Goal: Transaction & Acquisition: Purchase product/service

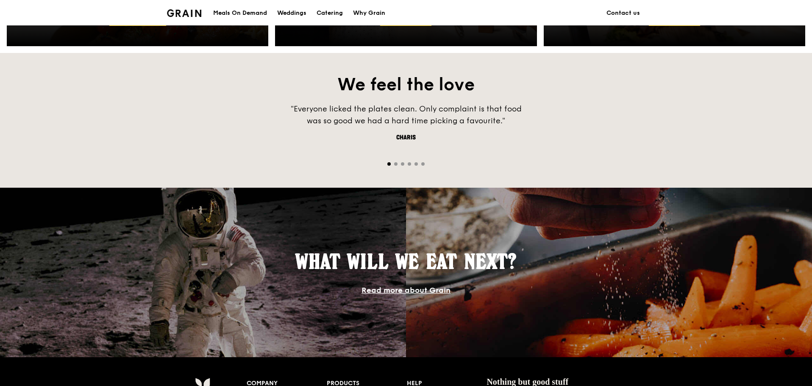
scroll to position [594, 0]
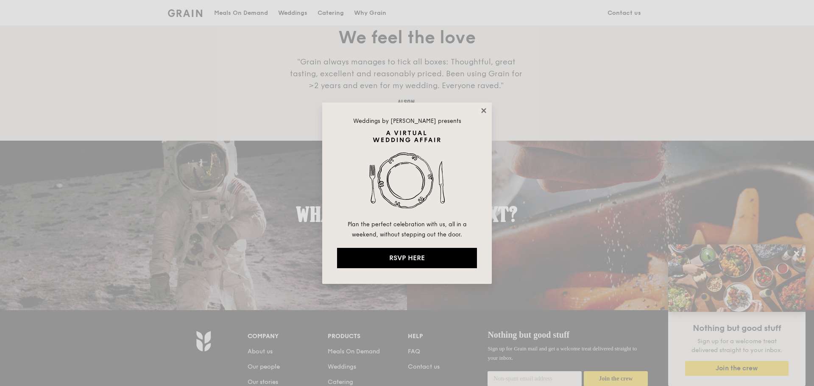
click at [483, 108] on icon at bounding box center [484, 111] width 8 height 8
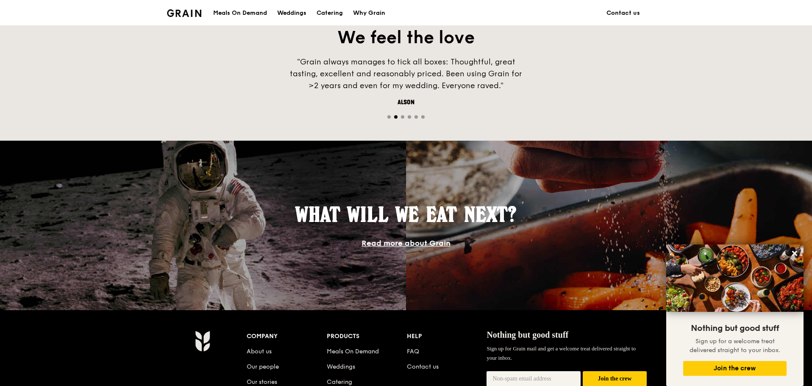
click at [257, 12] on div "Meals On Demand" at bounding box center [240, 12] width 54 height 25
click at [336, 12] on div "Catering" at bounding box center [330, 12] width 26 height 25
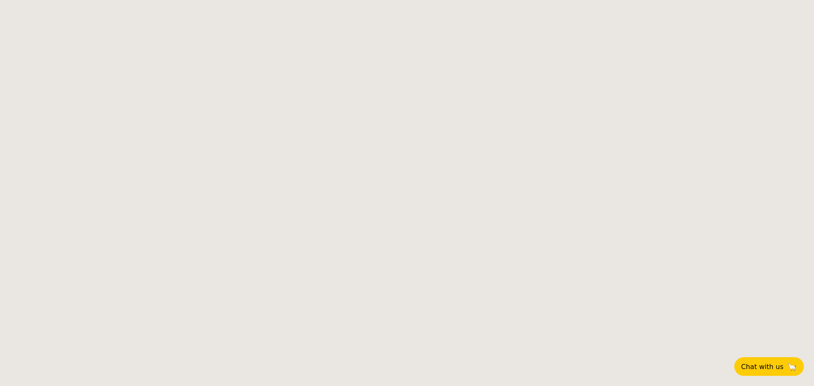
select select
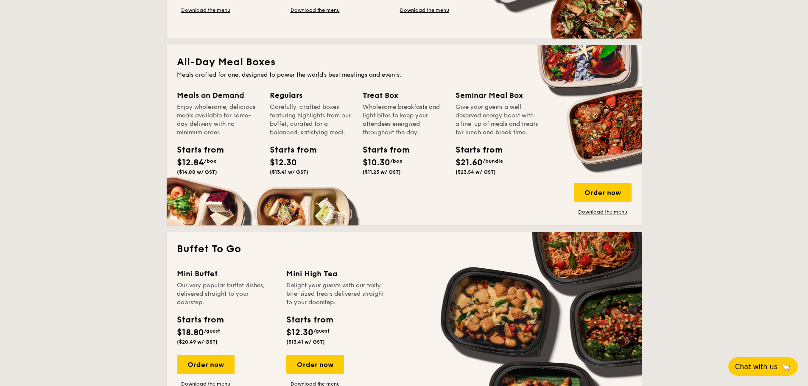
scroll to position [424, 0]
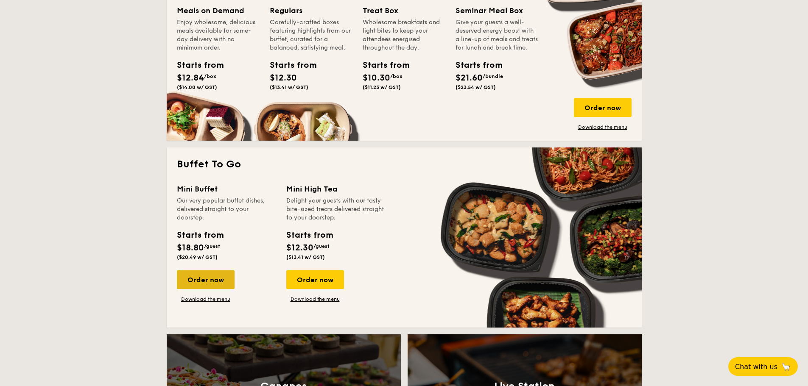
click at [209, 280] on div "Order now" at bounding box center [206, 280] width 58 height 19
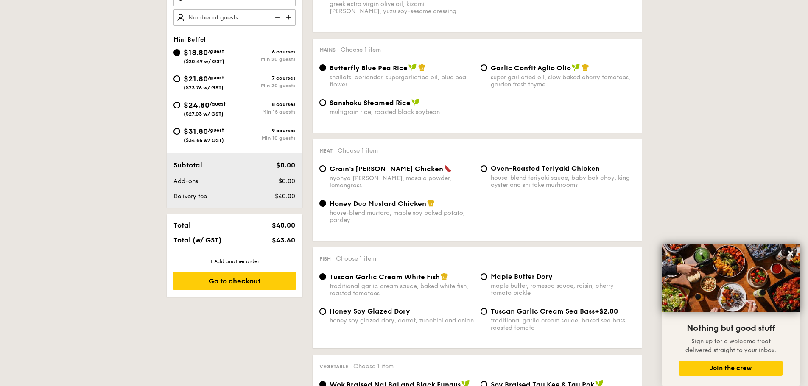
scroll to position [297, 0]
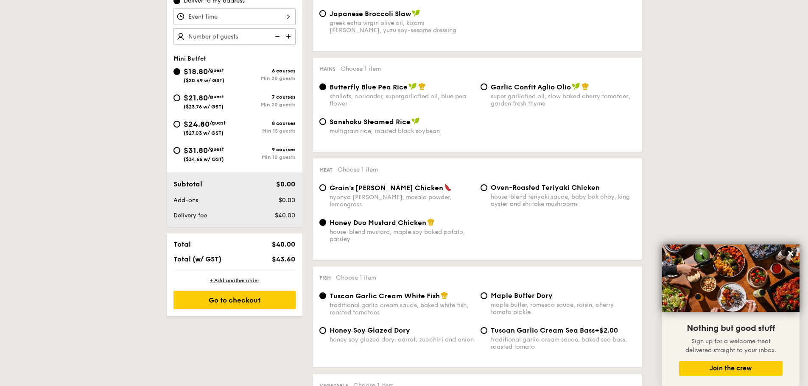
click at [177, 151] on input "$31.80 /guest ($34.66 w/ GST) 9 courses Min 10 guests" at bounding box center [176, 150] width 7 height 7
radio input "true"
radio input "false"
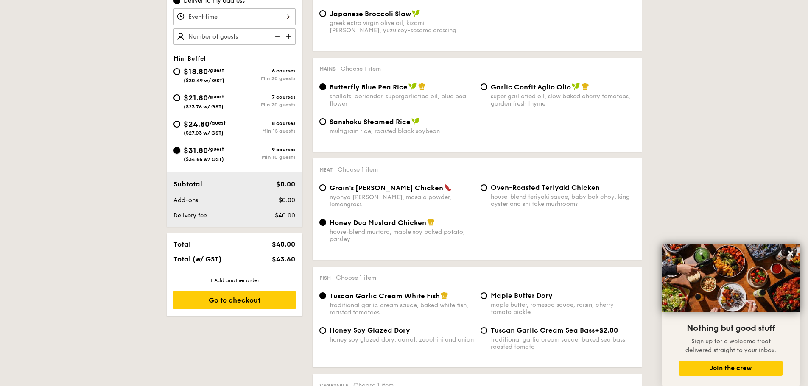
radio input "true"
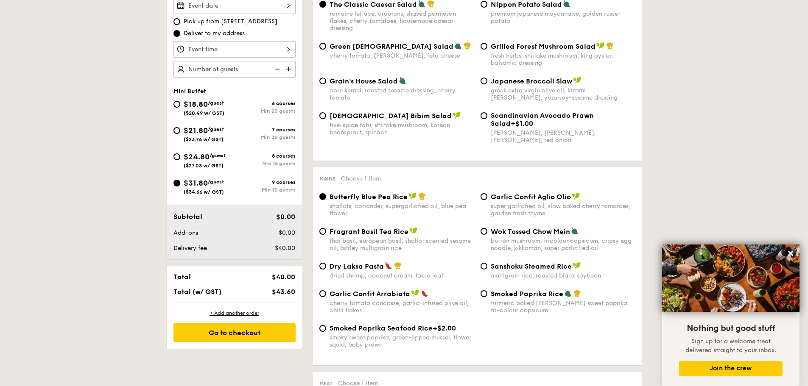
scroll to position [170, 0]
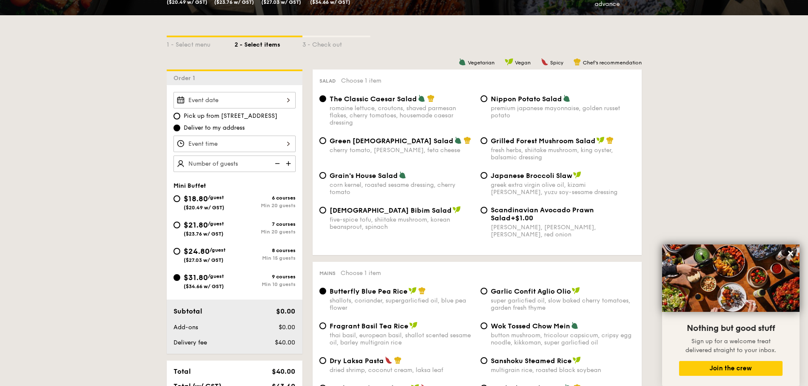
click at [181, 246] on div "$24.80 /guest ($27.03 w/ GST)" at bounding box center [203, 255] width 61 height 18
click at [180, 248] on input "$24.80 /guest ($27.03 w/ GST) 8 courses Min 15 guests" at bounding box center [176, 251] width 7 height 7
radio input "true"
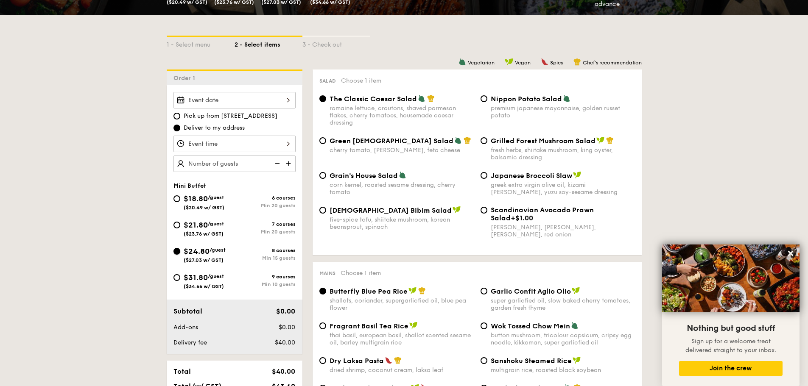
radio input "true"
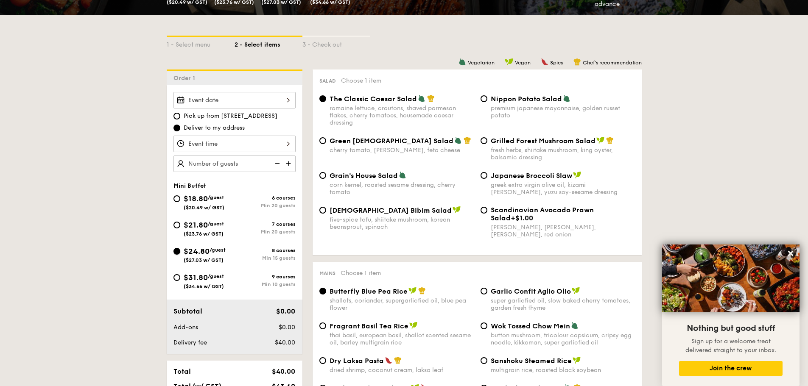
radio input "true"
click at [792, 257] on icon at bounding box center [791, 254] width 8 height 8
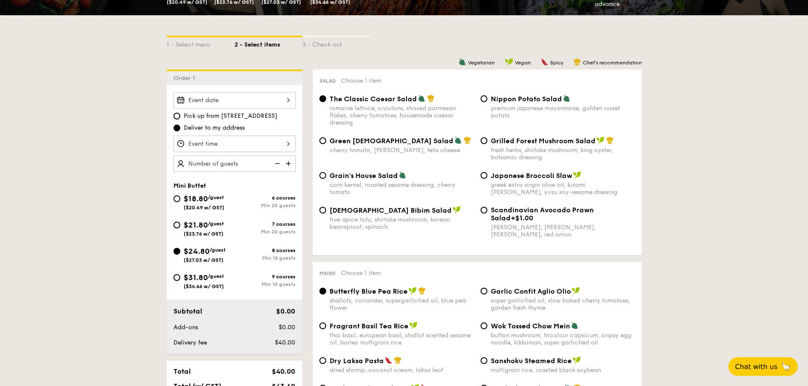
click at [180, 255] on div "$24.80 /guest ($27.03 w/ GST)" at bounding box center [203, 255] width 61 height 18
click at [180, 255] on input "$24.80 /guest ($27.03 w/ GST) 8 courses Min 15 guests" at bounding box center [176, 251] width 7 height 7
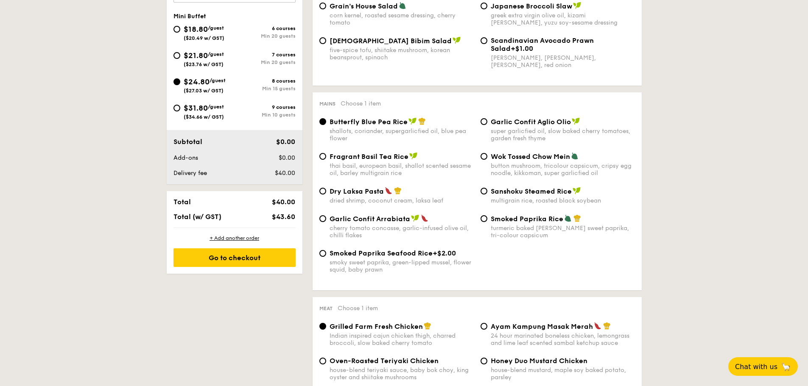
scroll to position [297, 0]
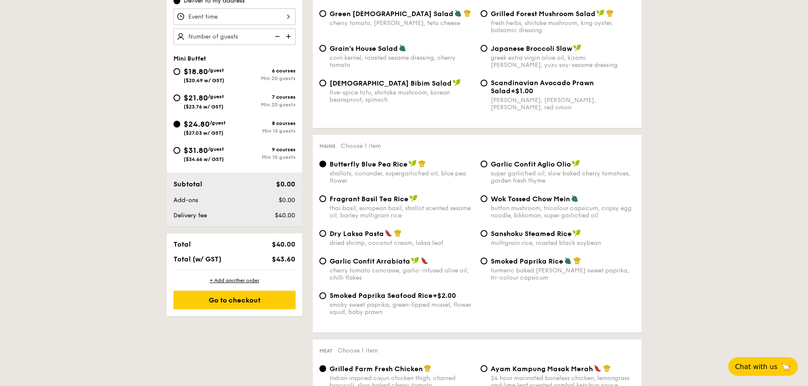
click at [266, 7] on div "Pick up from 5 Burn Road #05-01 Deliver to my address" at bounding box center [234, 5] width 122 height 80
click at [266, 20] on div at bounding box center [234, 16] width 122 height 17
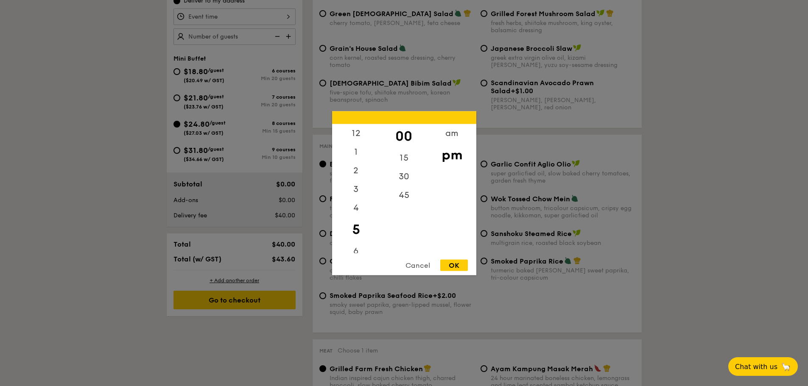
click at [214, 39] on div at bounding box center [404, 193] width 808 height 386
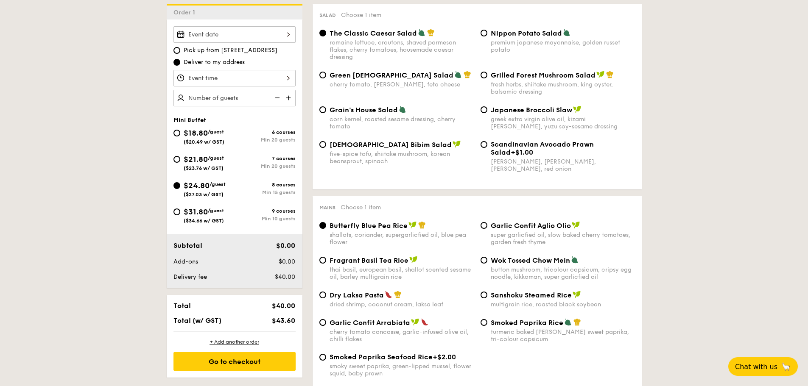
scroll to position [170, 0]
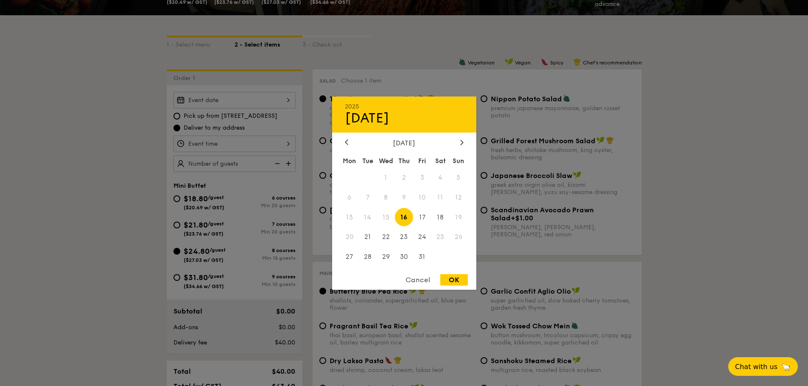
click at [260, 98] on div "2025 Oct 16 October 2025 Mon Tue Wed Thu Fri Sat Sun 1 2 3 4 5 6 7 8 9 10 11 12…" at bounding box center [234, 100] width 122 height 17
click at [440, 218] on span "18" at bounding box center [440, 217] width 18 height 18
click at [447, 279] on div "OK" at bounding box center [454, 279] width 28 height 11
type input "Oct 18, 2025"
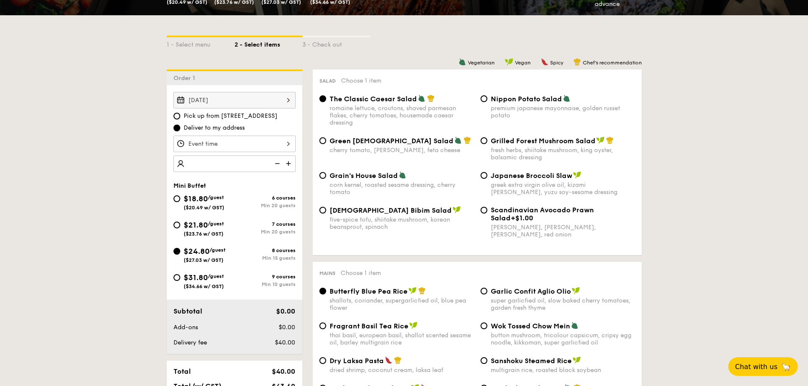
click at [271, 145] on div at bounding box center [234, 144] width 122 height 17
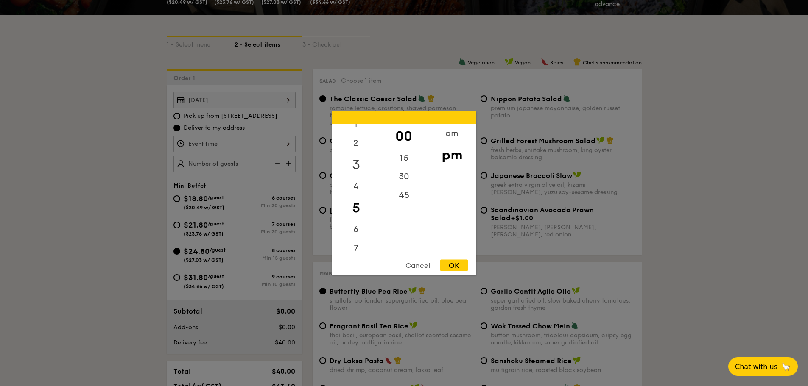
scroll to position [42, 0]
click at [357, 213] on div "6" at bounding box center [356, 211] width 48 height 25
click at [450, 262] on div "OK" at bounding box center [454, 265] width 28 height 11
click at [279, 146] on div "6:00PM 12 1 2 3 4 5 6 7 8 9 10 11 00 15 30 45 am pm Cancel OK" at bounding box center [234, 144] width 122 height 17
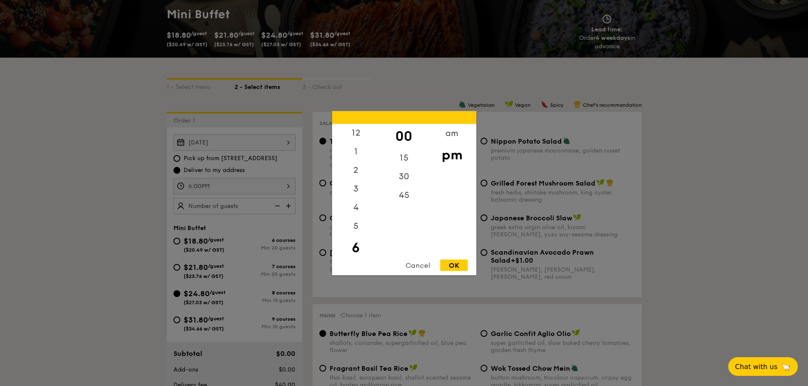
scroll to position [0, 0]
click at [354, 232] on div "5" at bounding box center [356, 229] width 48 height 25
click at [399, 194] on div "45" at bounding box center [404, 198] width 48 height 25
click at [454, 263] on div "OK" at bounding box center [454, 265] width 28 height 11
type input "5:45PM"
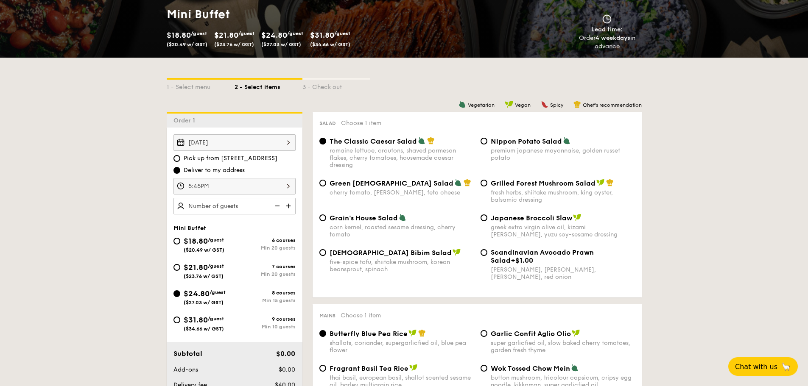
click at [288, 203] on img at bounding box center [289, 206] width 13 height 16
type input "15 guests"
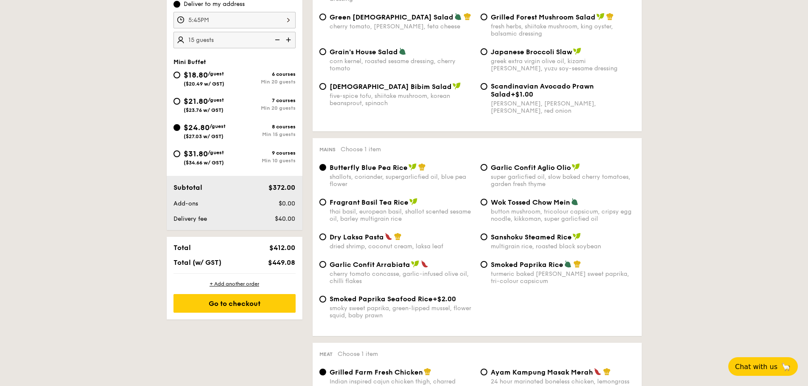
scroll to position [339, 0]
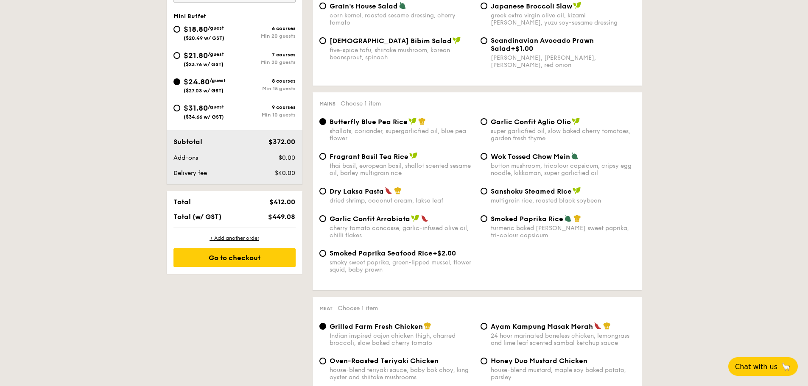
click at [374, 191] on span "Dry Laksa Pasta" at bounding box center [356, 191] width 54 height 8
click at [326, 191] on input "Dry Laksa Pasta dried shrimp, coconut cream, laksa leaf" at bounding box center [322, 191] width 7 height 7
radio input "true"
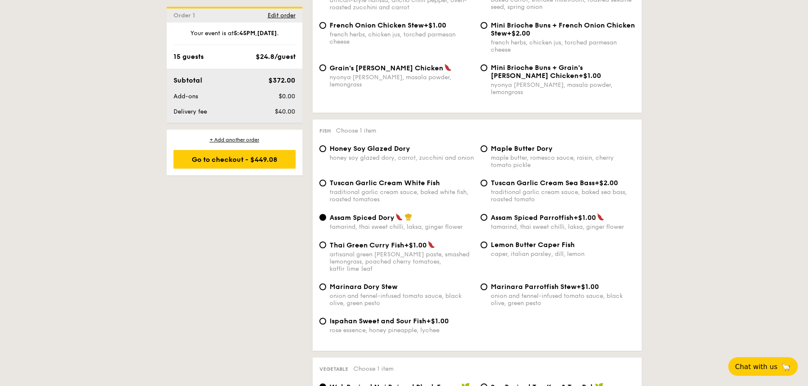
scroll to position [763, 0]
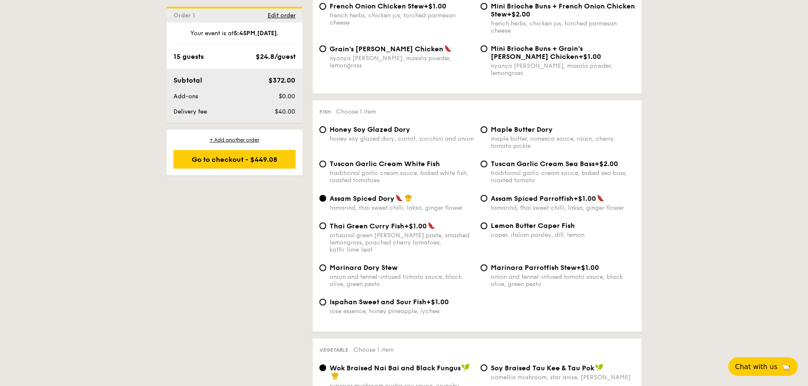
click at [371, 170] on div "traditional garlic cream sauce, baked white fish, roasted tomatoes" at bounding box center [401, 177] width 144 height 14
click at [326, 165] on input "Tuscan Garlic Cream White Fish traditional garlic cream sauce, baked white fish…" at bounding box center [322, 164] width 7 height 7
radio input "true"
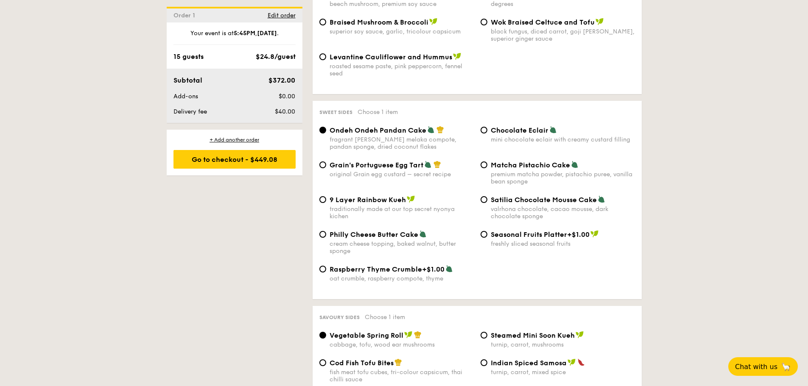
scroll to position [1230, 0]
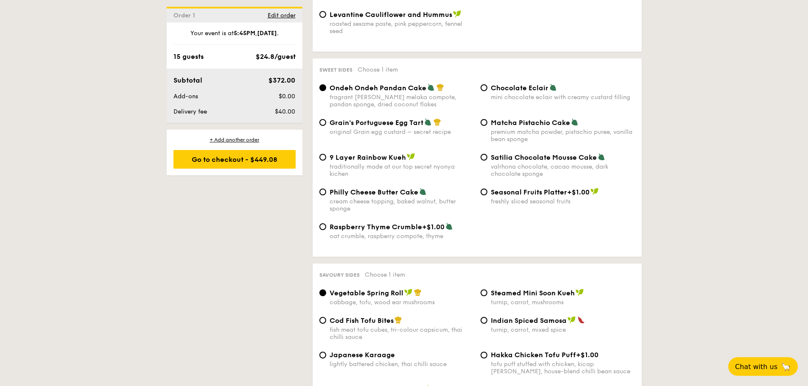
click at [483, 68] on div "Sweet sides Choose 1 item Ondeh Ondeh Pandan Cake fragrant gula melaka compote,…" at bounding box center [477, 158] width 329 height 198
click at [357, 101] on div "Ondeh Ondeh Pandan Cake fragrant gula melaka compote, pandan sponge, dried coco…" at bounding box center [477, 101] width 322 height 35
click at [351, 119] on span "Grain's Portuguese Egg Tart" at bounding box center [376, 123] width 94 height 8
click at [326, 119] on input "Grain's Portuguese Egg Tart original Grain egg custard – secret recipe" at bounding box center [322, 122] width 7 height 7
radio input "true"
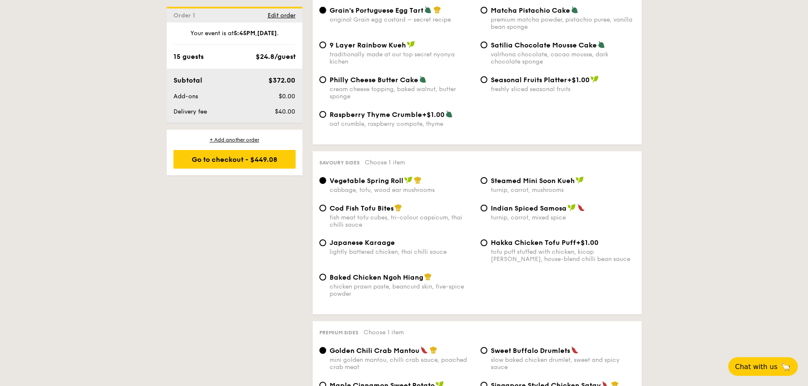
scroll to position [1357, 0]
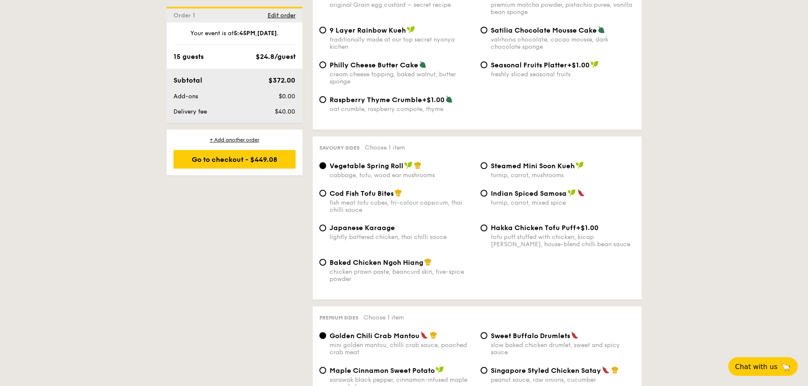
click at [421, 234] on div "lightly battered chicken, thai chilli sauce" at bounding box center [401, 237] width 144 height 7
click at [326, 225] on input "Japanese Karaage lightly battered chicken, thai chilli sauce" at bounding box center [322, 228] width 7 height 7
radio input "true"
click at [415, 268] on div "chicken prawn paste, beancurd skin, five-spice powder" at bounding box center [401, 275] width 144 height 14
click at [326, 259] on input "Baked Chicken Ngoh Hiang chicken prawn paste, beancurd skin, five-spice powder" at bounding box center [322, 262] width 7 height 7
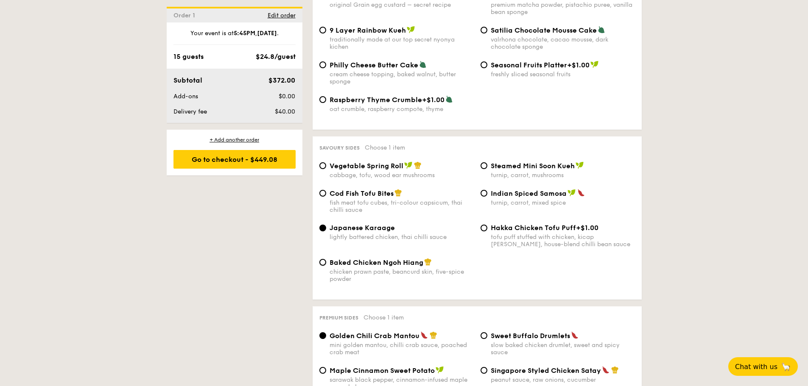
radio input "true"
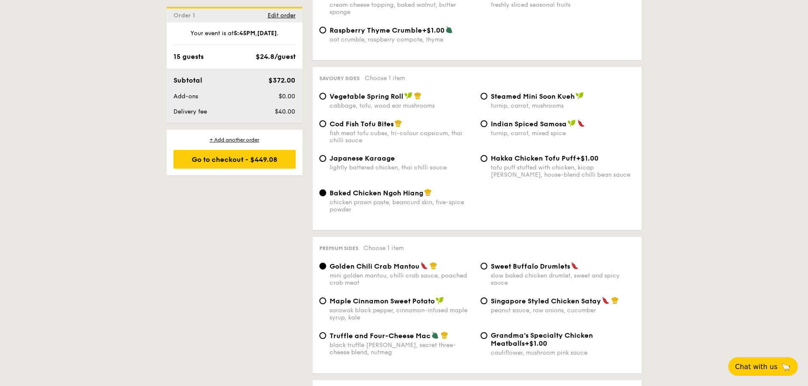
scroll to position [1442, 0]
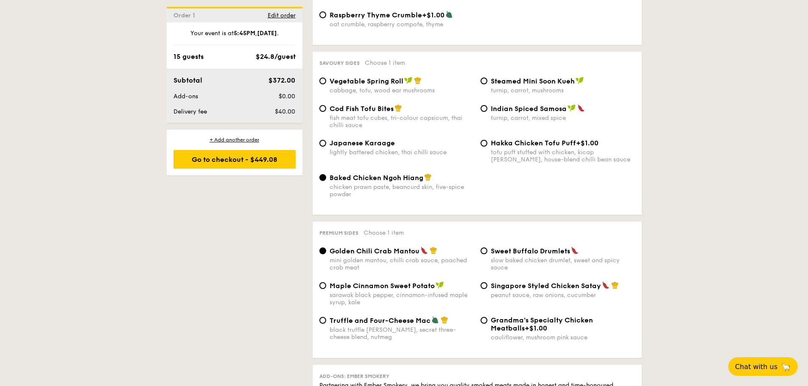
click at [552, 292] on div "peanut sauce, raw onions, cucumber" at bounding box center [563, 295] width 144 height 7
click at [487, 282] on input "Singapore Styled Chicken Satay peanut sauce, raw onions, cucumber" at bounding box center [483, 285] width 7 height 7
radio input "true"
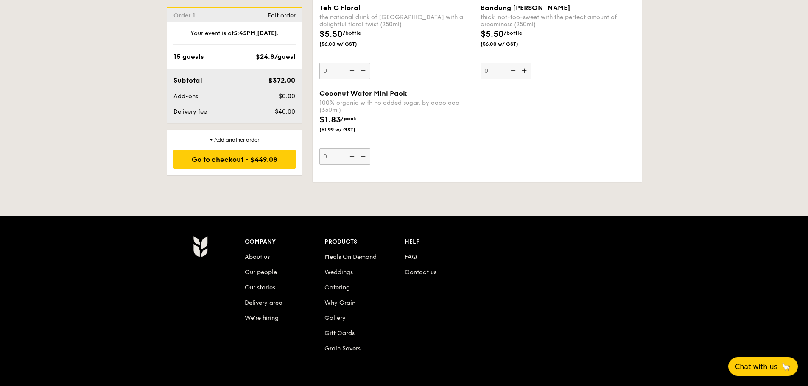
scroll to position [2589, 0]
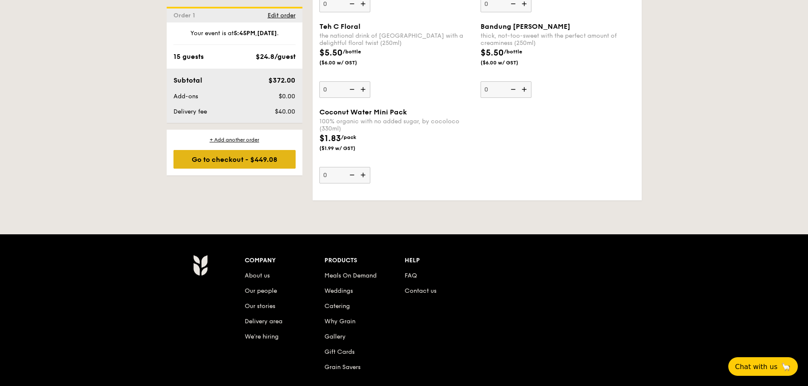
click at [248, 160] on div "Go to checkout - $449.08" at bounding box center [234, 159] width 122 height 19
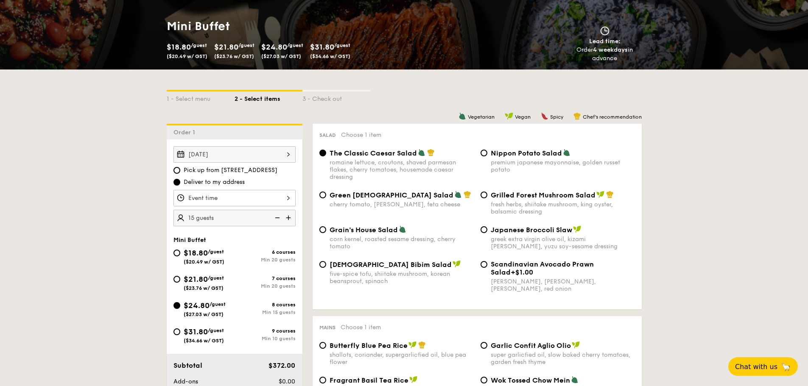
scroll to position [114, 0]
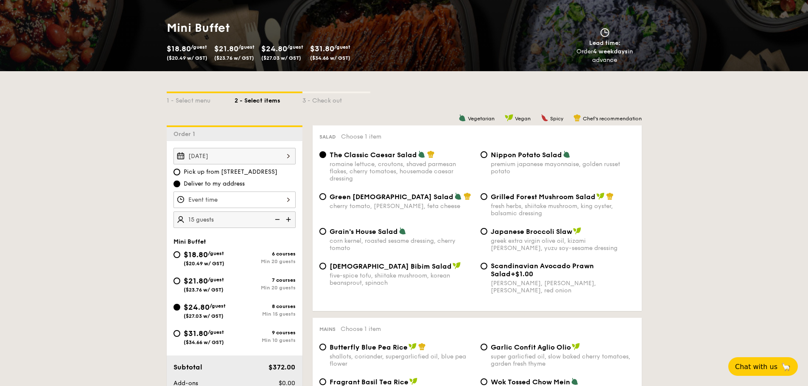
click at [222, 175] on span "Pick up from 5 Burn Road #05-01" at bounding box center [231, 172] width 94 height 8
click at [180, 175] on input "Pick up from 5 Burn Road #05-01" at bounding box center [176, 172] width 7 height 7
radio input "true"
drag, startPoint x: 226, startPoint y: 170, endPoint x: 232, endPoint y: 170, distance: 6.4
click at [240, 173] on span "Pick up from 5 Burn Road #05-01" at bounding box center [231, 172] width 94 height 8
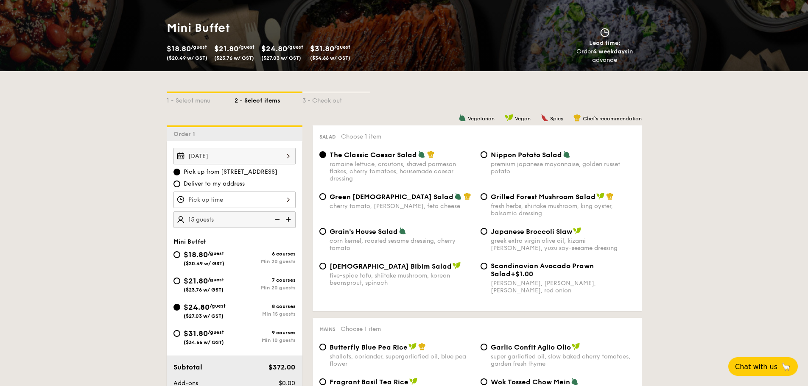
click at [219, 172] on span "Pick up from 5 Burn Road #05-01" at bounding box center [231, 172] width 94 height 8
click at [180, 172] on input "Pick up from 5 Burn Road #05-01" at bounding box center [176, 172] width 7 height 7
drag, startPoint x: 239, startPoint y: 174, endPoint x: 257, endPoint y: 173, distance: 17.9
click at [257, 173] on span "Pick up from 5 Burn Road #05-01" at bounding box center [231, 172] width 94 height 8
copy span "5 Burn Road"
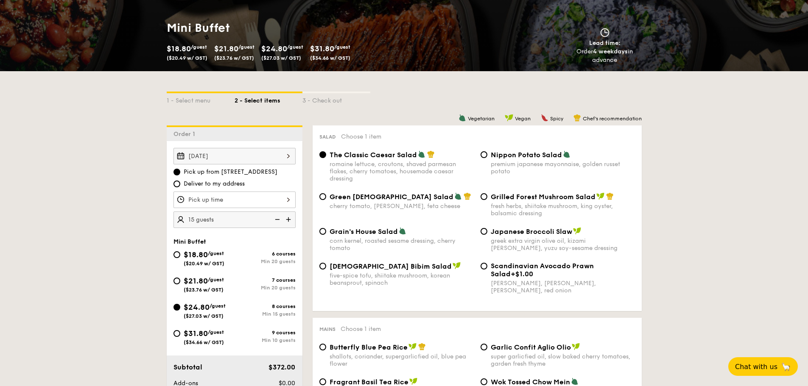
drag, startPoint x: 272, startPoint y: 309, endPoint x: 282, endPoint y: 314, distance: 11.2
click at [282, 314] on div "8 courses Min 15 guests" at bounding box center [264, 311] width 61 height 14
click at [282, 314] on div "Min 15 guests" at bounding box center [264, 314] width 61 height 6
click at [180, 311] on input "$24.80 /guest ($27.03 w/ GST) 8 courses Min 15 guests" at bounding box center [176, 307] width 7 height 7
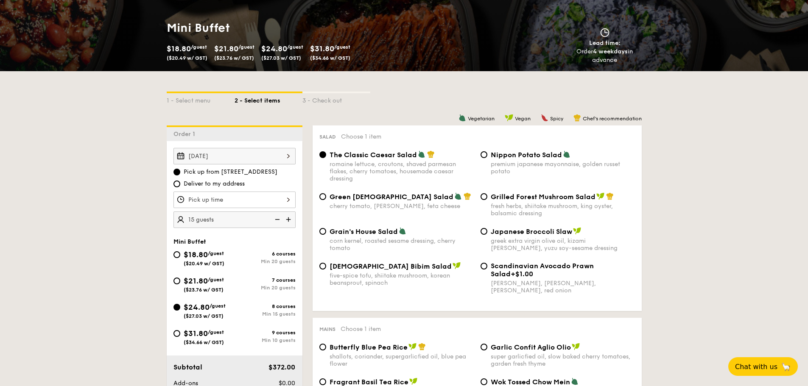
drag, startPoint x: 224, startPoint y: 173, endPoint x: 268, endPoint y: 174, distance: 44.1
click at [268, 174] on span "Pick up from 5 Burn Road #05-01" at bounding box center [231, 172] width 94 height 8
click at [180, 174] on input "Pick up from 5 Burn Road #05-01" at bounding box center [176, 172] width 7 height 7
drag, startPoint x: 221, startPoint y: 171, endPoint x: 250, endPoint y: 173, distance: 29.3
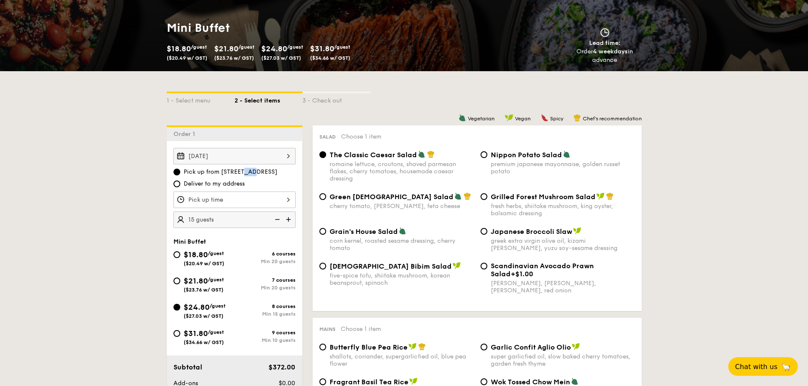
click at [250, 173] on span "Pick up from 5 Burn Road #05-01" at bounding box center [231, 172] width 94 height 8
click at [180, 173] on input "Pick up from 5 Burn Road #05-01" at bounding box center [176, 172] width 7 height 7
click at [428, 140] on div "Salad Choose 1 item" at bounding box center [476, 136] width 315 height 8
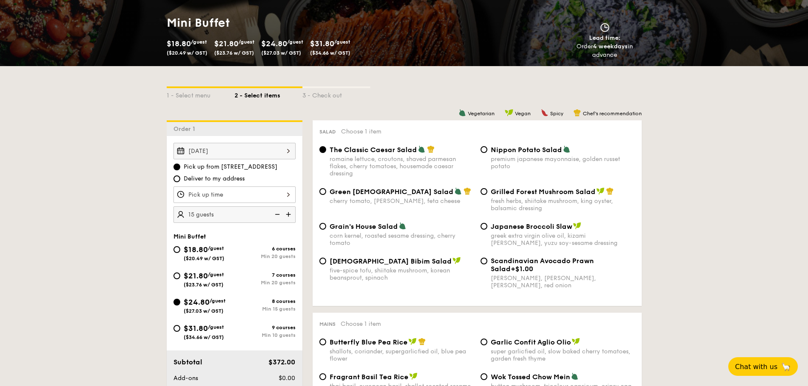
scroll to position [127, 0]
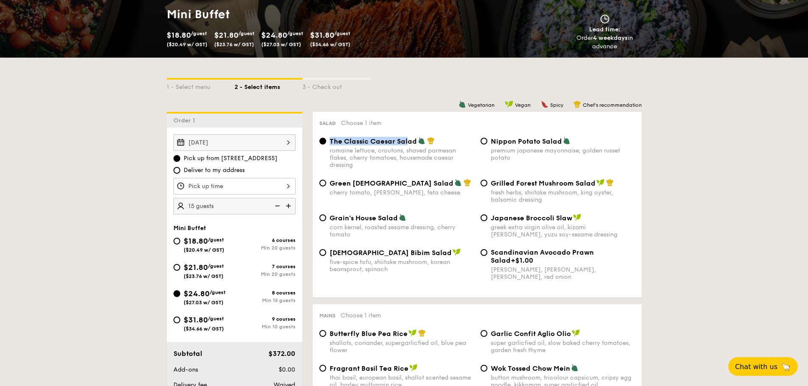
drag, startPoint x: 329, startPoint y: 140, endPoint x: 408, endPoint y: 144, distance: 78.5
click at [408, 144] on span "The Classic Caesar Salad" at bounding box center [372, 141] width 87 height 8
drag, startPoint x: 491, startPoint y: 141, endPoint x: 562, endPoint y: 142, distance: 71.7
click at [562, 142] on div "Nippon Potato Salad" at bounding box center [563, 141] width 144 height 8
click at [353, 186] on span "Green Goddess Salad" at bounding box center [391, 183] width 124 height 8
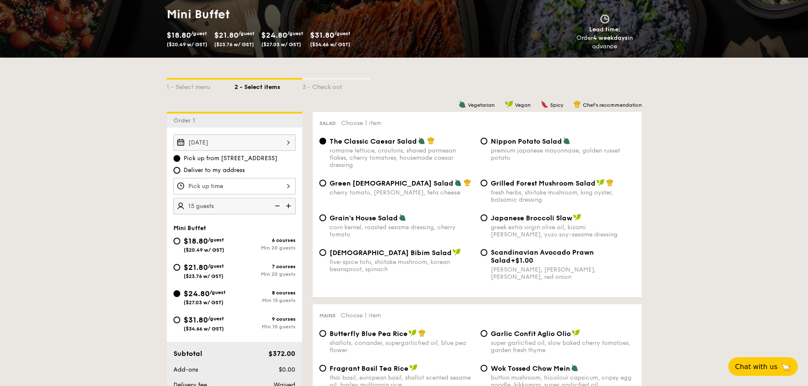
click at [326, 186] on input "Green Goddess Salad cherry tomato, dill, feta cheese" at bounding box center [322, 183] width 7 height 7
radio input "true"
click at [346, 150] on div "romaine lettuce, croutons, shaved parmesan flakes, cherry tomatoes, housemade c…" at bounding box center [401, 158] width 144 height 22
click at [326, 145] on input "The Classic Caesar Salad romaine lettuce, croutons, shaved parmesan flakes, che…" at bounding box center [322, 141] width 7 height 7
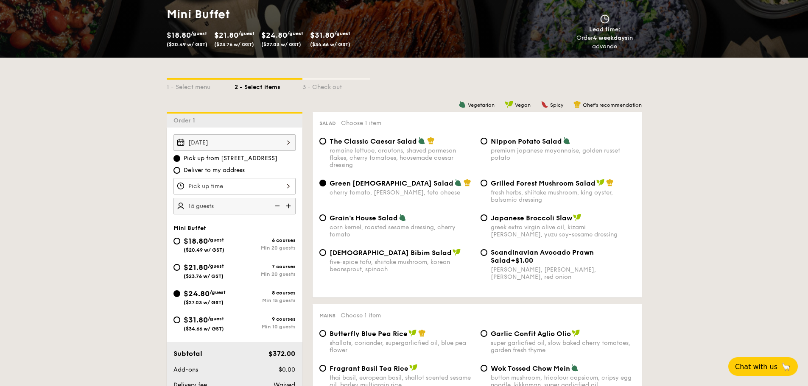
radio input "true"
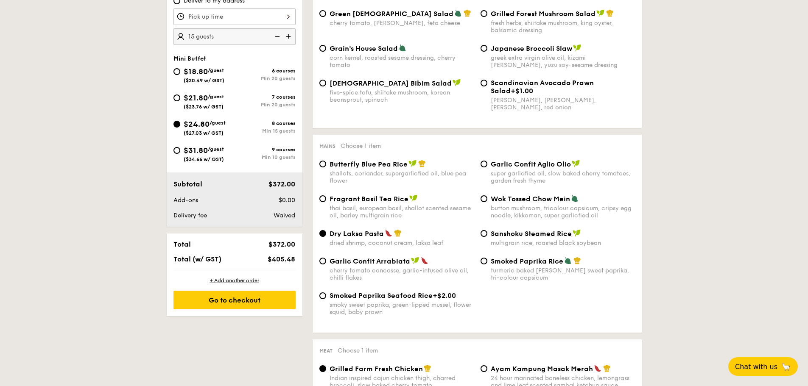
scroll to position [339, 0]
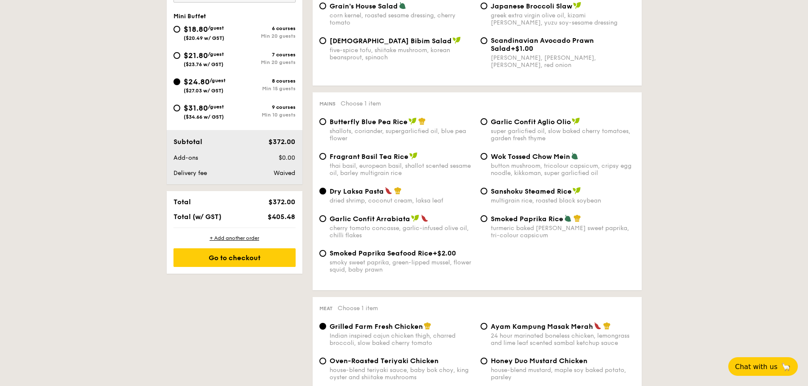
click at [376, 165] on div "thai basil, european basil, shallot scented sesame oil, barley multigrain rice" at bounding box center [401, 169] width 144 height 14
click at [326, 160] on input "Fragrant Basil Tea Rice thai basil, european basil, shallot scented sesame oil,…" at bounding box center [322, 156] width 7 height 7
radio input "true"
click at [388, 136] on div "shallots, coriander, supergarlicfied oil, blue pea flower" at bounding box center [401, 135] width 144 height 14
click at [326, 125] on input "Butterfly Blue Pea Rice shallots, coriander, supergarlicfied oil, blue pea flow…" at bounding box center [322, 121] width 7 height 7
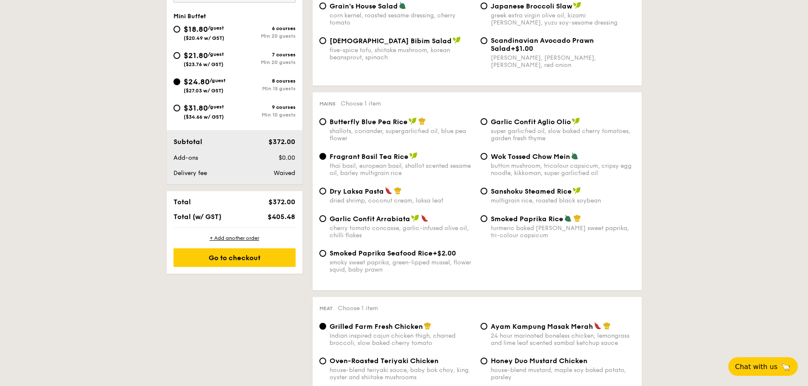
radio input "true"
drag, startPoint x: 377, startPoint y: 154, endPoint x: 381, endPoint y: 153, distance: 4.6
click at [377, 156] on span "Fragrant Basil Tea Rice" at bounding box center [368, 157] width 79 height 8
click at [326, 156] on input "Fragrant Basil Tea Rice thai basil, european basil, shallot scented sesame oil,…" at bounding box center [322, 156] width 7 height 7
radio input "true"
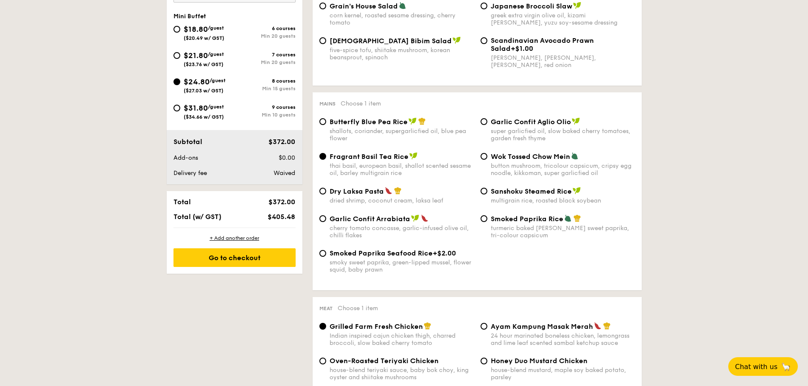
click at [397, 137] on div "shallots, coriander, supergarlicfied oil, blue pea flower" at bounding box center [401, 135] width 144 height 14
click at [326, 125] on input "Butterfly Blue Pea Rice shallots, coriander, supergarlicfied oil, blue pea flow…" at bounding box center [322, 121] width 7 height 7
radio input "true"
click at [386, 167] on div "thai basil, european basil, shallot scented sesame oil, barley multigrain rice" at bounding box center [401, 169] width 144 height 14
click at [326, 160] on input "Fragrant Basil Tea Rice thai basil, european basil, shallot scented sesame oil,…" at bounding box center [322, 156] width 7 height 7
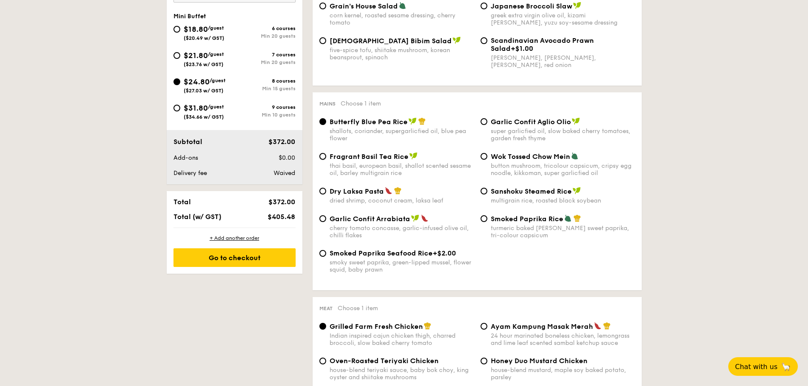
radio input "true"
click at [384, 201] on div "dried shrimp, coconut cream, laksa leaf" at bounding box center [401, 200] width 144 height 7
click at [326, 195] on input "Dry Laksa Pasta dried shrimp, coconut cream, laksa leaf" at bounding box center [322, 191] width 7 height 7
radio input "true"
click at [521, 134] on div "super garlicfied oil, slow baked cherry tomatoes, garden fresh thyme" at bounding box center [563, 135] width 144 height 14
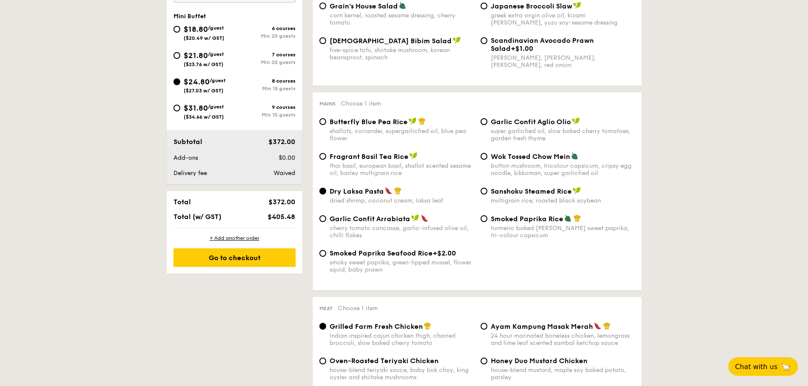
click at [487, 125] on input "Garlic Confit Aglio Olio super garlicfied oil, slow baked cherry tomatoes, gard…" at bounding box center [483, 121] width 7 height 7
radio input "true"
click at [390, 201] on div "dried shrimp, coconut cream, laksa leaf" at bounding box center [401, 200] width 144 height 7
click at [326, 195] on input "Dry Laksa Pasta dried shrimp, coconut cream, laksa leaf" at bounding box center [322, 191] width 7 height 7
radio input "true"
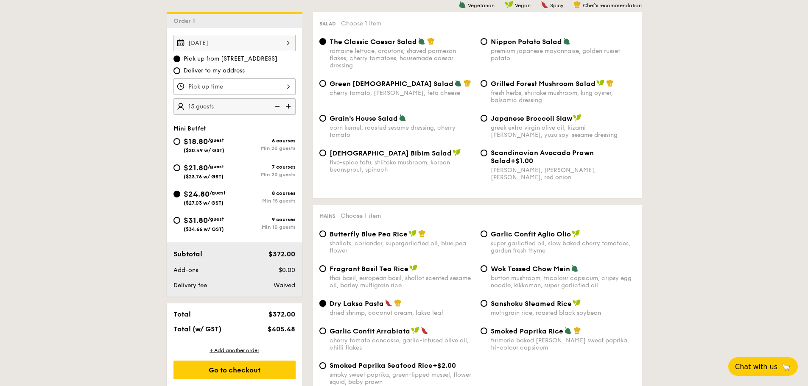
scroll to position [212, 0]
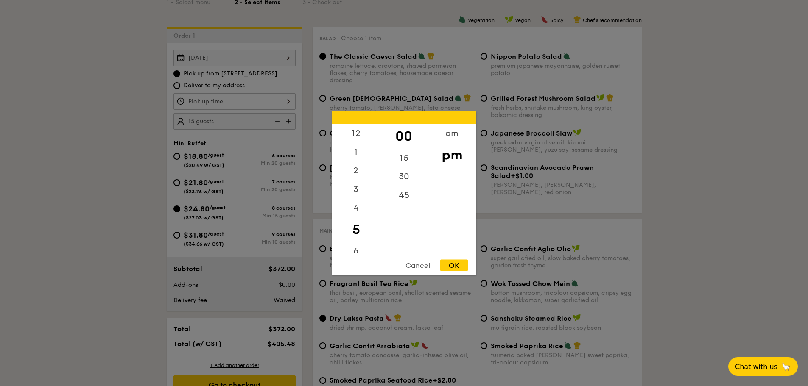
click at [276, 101] on div "12 1 2 3 4 5 6 7 8 9 10 11 00 15 30 45 am pm Cancel OK" at bounding box center [234, 101] width 122 height 17
click at [405, 206] on div "45" at bounding box center [404, 198] width 48 height 25
click at [458, 267] on div "OK" at bounding box center [454, 265] width 28 height 11
type input "5:45PM"
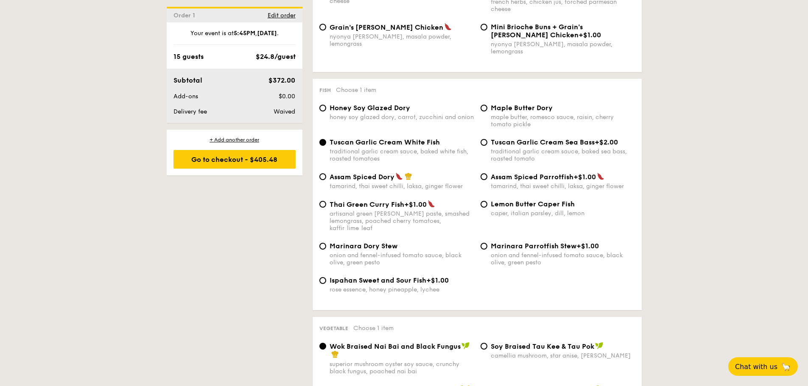
scroll to position [806, 0]
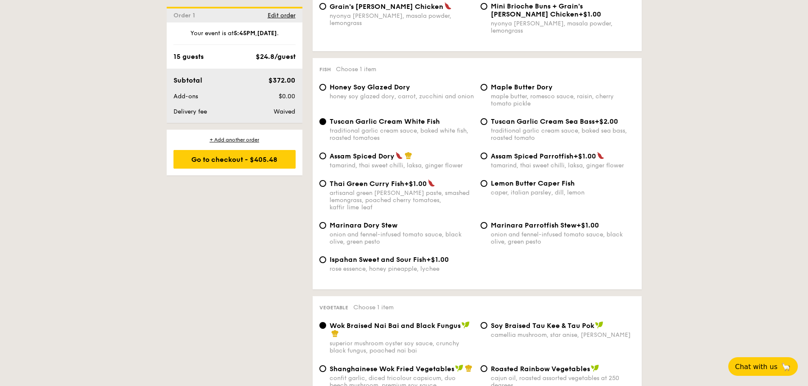
click at [555, 179] on span "Lemon Butter Caper Fish" at bounding box center [533, 183] width 84 height 8
click at [487, 180] on input "Lemon Butter Caper Fish caper, italian parsley, dill, lemon" at bounding box center [483, 183] width 7 height 7
radio input "true"
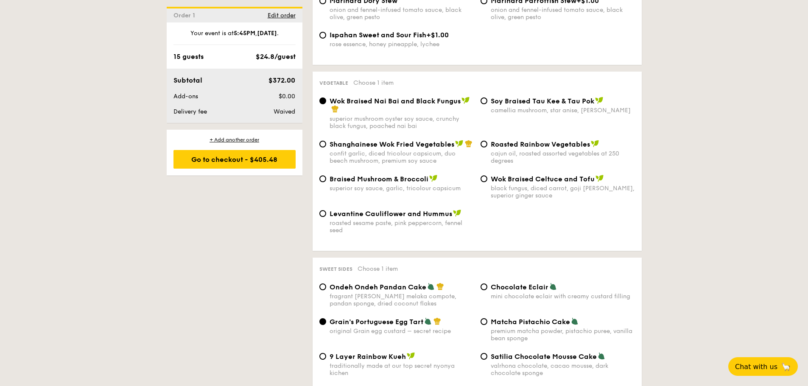
scroll to position [1018, 0]
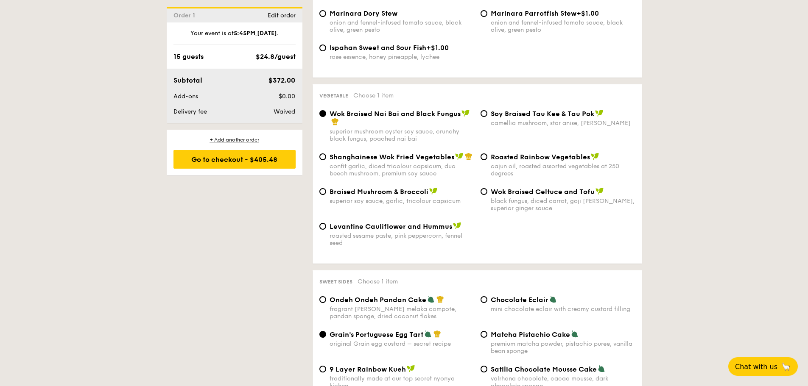
click at [410, 128] on div "superior mushroom oyster soy sauce, crunchy black fungus, poached nai bai" at bounding box center [401, 135] width 144 height 14
click at [326, 117] on input "Wok Braised Nai Bai and Black Fungus superior mushroom oyster soy sauce, crunch…" at bounding box center [322, 113] width 7 height 7
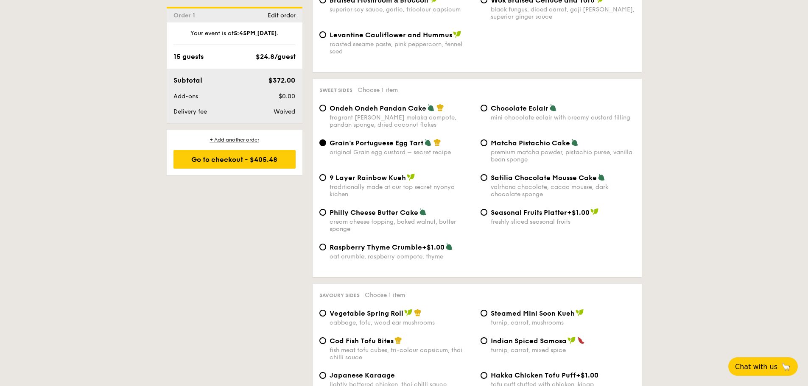
scroll to position [1230, 0]
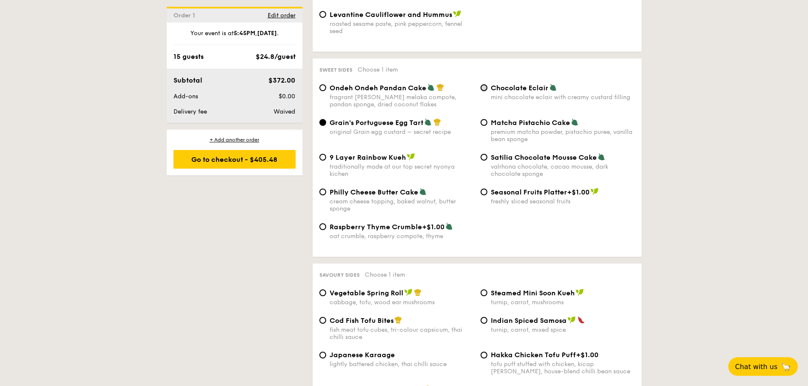
click at [486, 84] on input "Chocolate Eclair mini chocolate eclair with creamy custard filling" at bounding box center [483, 87] width 7 height 7
radio input "true"
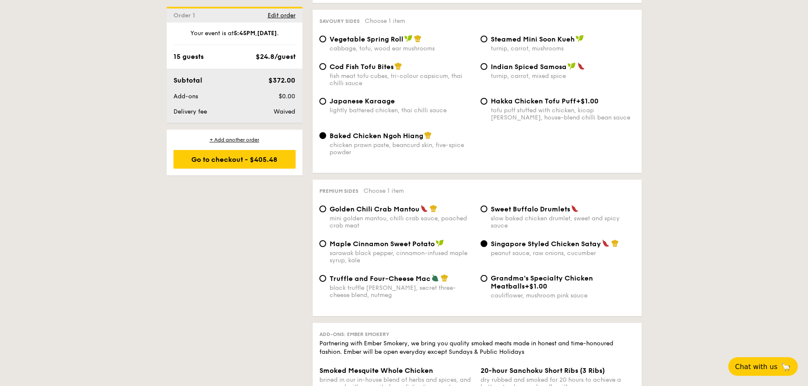
scroll to position [1484, 0]
click at [433, 240] on span "Maple Cinnamon Sweet Potato" at bounding box center [381, 244] width 105 height 8
click at [326, 240] on input "Maple Cinnamon Sweet Potato sarawak black pepper, cinnamon-infused maple syrup,…" at bounding box center [322, 243] width 7 height 7
radio input "true"
click at [399, 284] on div "black truffle pate, brie, secret three-cheese blend, nutmeg" at bounding box center [401, 291] width 144 height 14
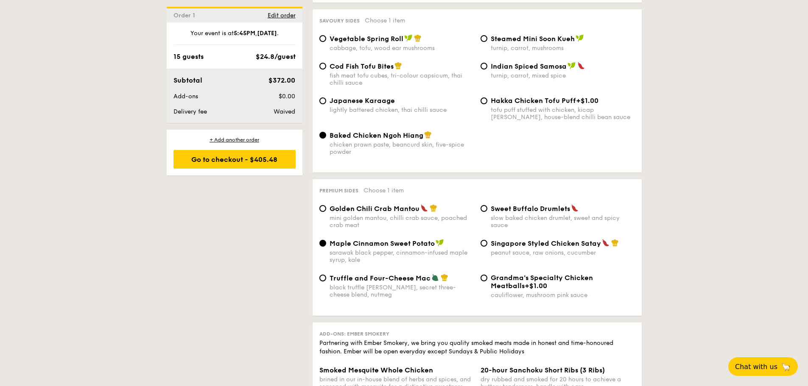
click at [326, 275] on input "Truffle and Four-Cheese Mac black truffle pate, brie, secret three-cheese blend…" at bounding box center [322, 278] width 7 height 7
radio input "true"
click at [416, 240] on span "Maple Cinnamon Sweet Potato" at bounding box center [381, 244] width 105 height 8
click at [326, 240] on input "Maple Cinnamon Sweet Potato sarawak black pepper, cinnamon-infused maple syrup,…" at bounding box center [322, 243] width 7 height 7
radio input "true"
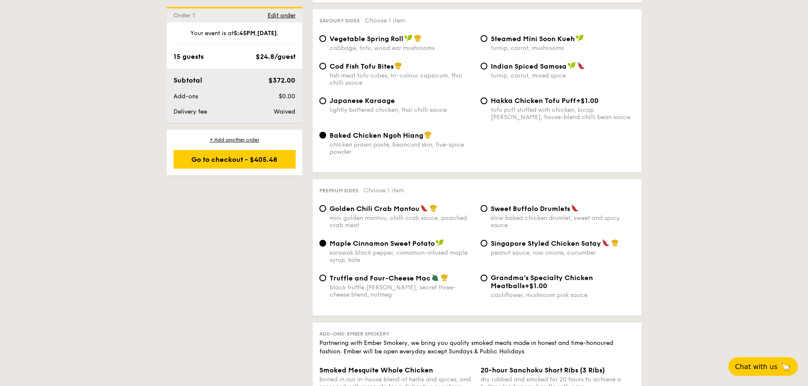
click at [533, 215] on div "slow baked chicken drumlet, sweet and spicy sauce" at bounding box center [563, 222] width 144 height 14
click at [487, 205] on input "Sweet Buffalo Drumlets slow baked chicken drumlet, sweet and spicy sauce" at bounding box center [483, 208] width 7 height 7
radio input "true"
click at [389, 205] on span "Golden Chili Crab Mantou" at bounding box center [374, 209] width 90 height 8
click at [326, 205] on input "Golden Chili Crab Mantou mini golden mantou, chilli crab sauce, poached crab me…" at bounding box center [322, 208] width 7 height 7
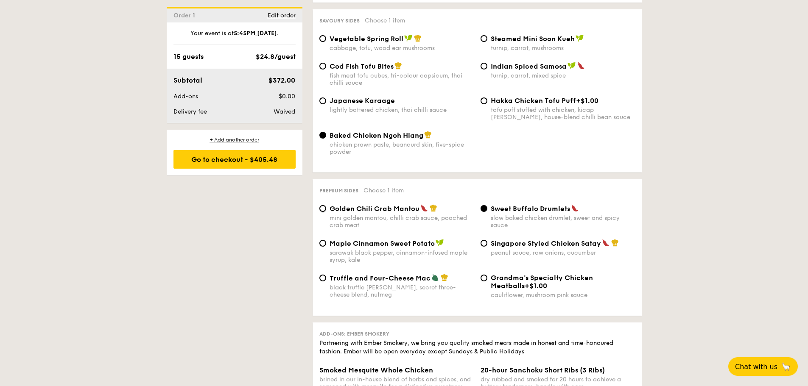
radio input "true"
click at [378, 240] on span "Maple Cinnamon Sweet Potato" at bounding box center [381, 244] width 105 height 8
click at [326, 240] on input "Maple Cinnamon Sweet Potato sarawak black pepper, cinnamon-infused maple syrup,…" at bounding box center [322, 243] width 7 height 7
radio input "true"
click at [493, 240] on span "Singapore Styled Chicken Satay" at bounding box center [546, 244] width 110 height 8
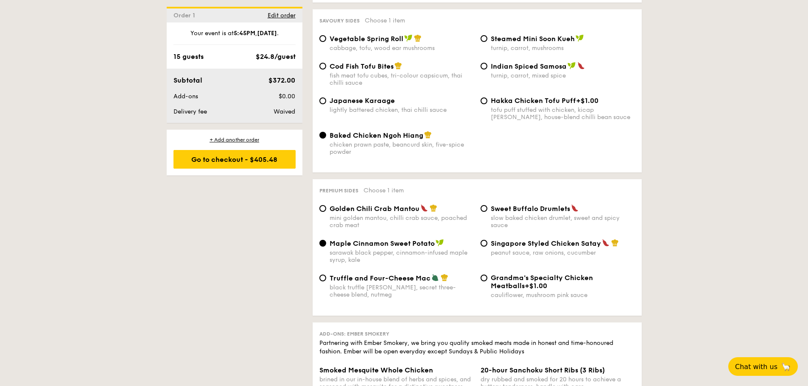
click at [487, 240] on input "Singapore Styled Chicken Satay peanut sauce, raw onions, cucumber" at bounding box center [483, 243] width 7 height 7
radio input "true"
click at [360, 249] on div "sarawak black pepper, cinnamon-infused maple syrup, kale" at bounding box center [401, 256] width 144 height 14
click at [326, 240] on input "Maple Cinnamon Sweet Potato sarawak black pepper, cinnamon-infused maple syrup,…" at bounding box center [322, 243] width 7 height 7
radio input "true"
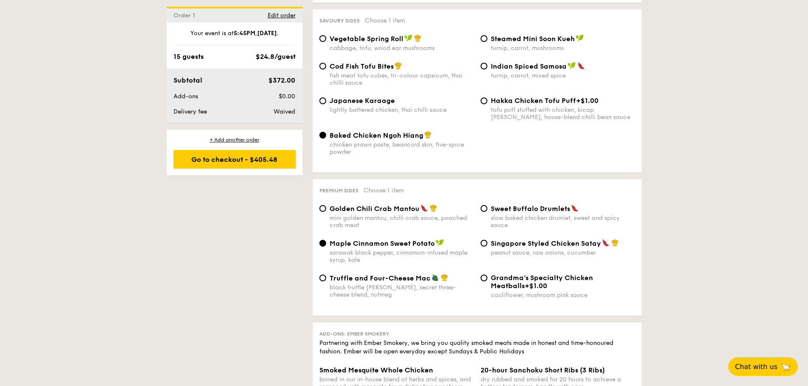
click at [444, 239] on div "Maple Cinnamon Sweet Potato" at bounding box center [401, 243] width 144 height 8
click at [326, 240] on input "Maple Cinnamon Sweet Potato sarawak black pepper, cinnamon-infused maple syrup,…" at bounding box center [322, 243] width 7 height 7
click at [472, 239] on div "Maple Cinnamon Sweet Potato" at bounding box center [401, 243] width 144 height 8
click at [326, 240] on input "Maple Cinnamon Sweet Potato sarawak black pepper, cinnamon-infused maple syrup,…" at bounding box center [322, 243] width 7 height 7
click at [487, 240] on input "Singapore Styled Chicken Satay peanut sauce, raw onions, cucumber" at bounding box center [483, 243] width 7 height 7
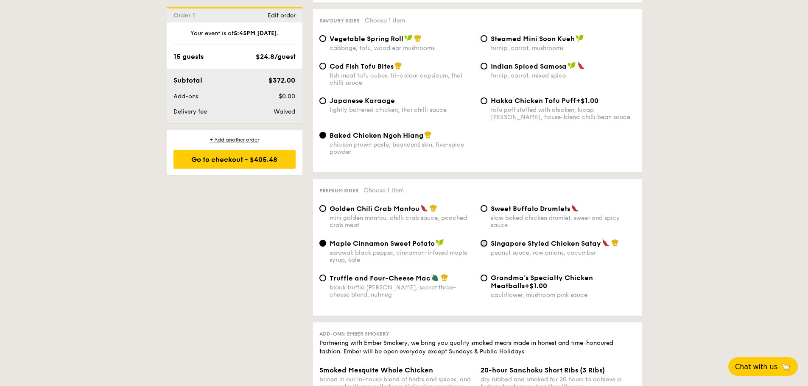
radio input "true"
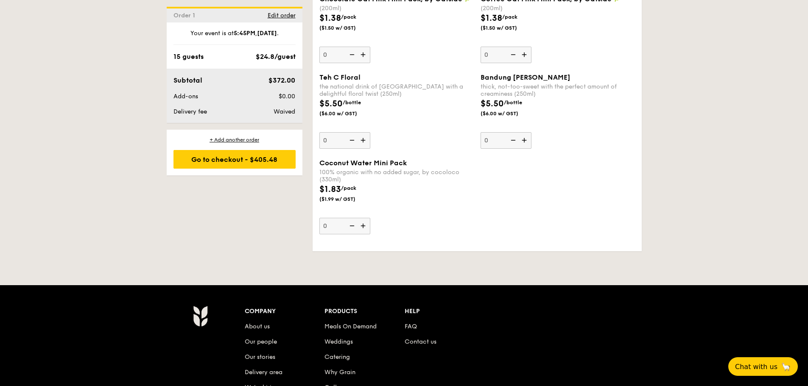
scroll to position [2375, 0]
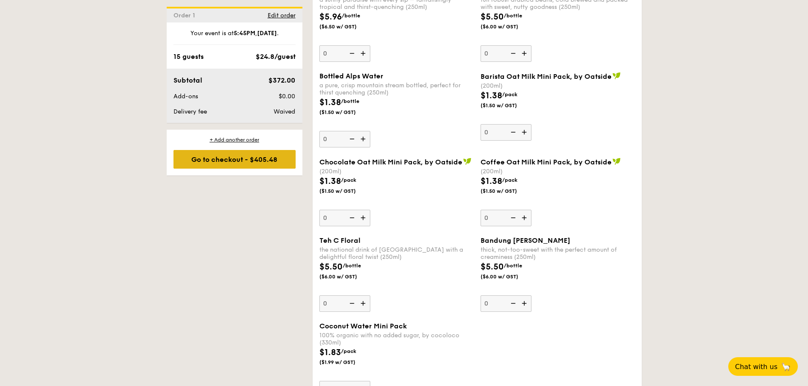
click at [237, 167] on div "Go to checkout - $405.48" at bounding box center [234, 159] width 122 height 19
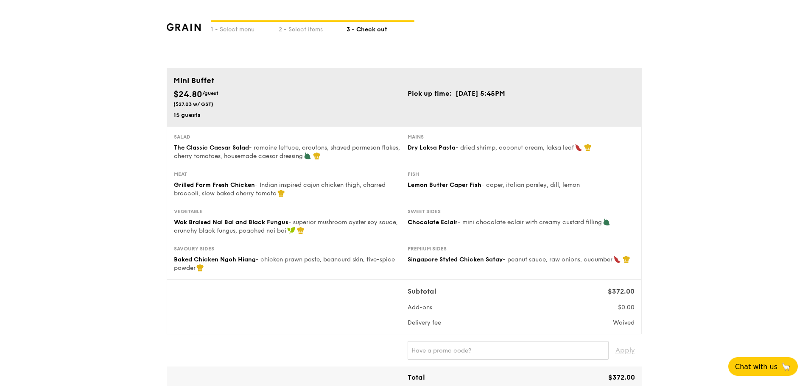
type input "5 Burn Road"
type input "369972"
type input "05"
type input "01"
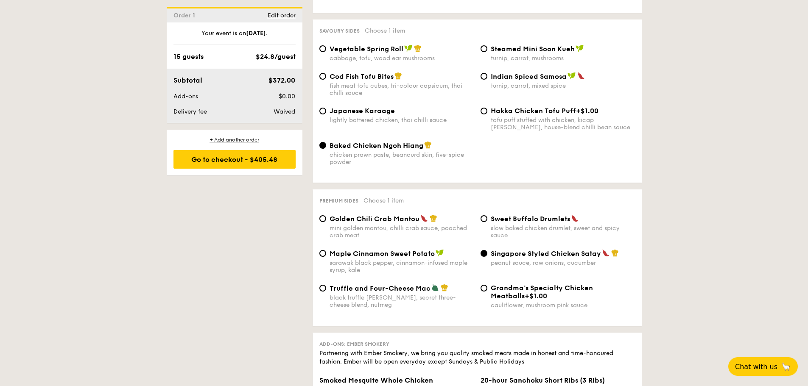
scroll to position [1555, 0]
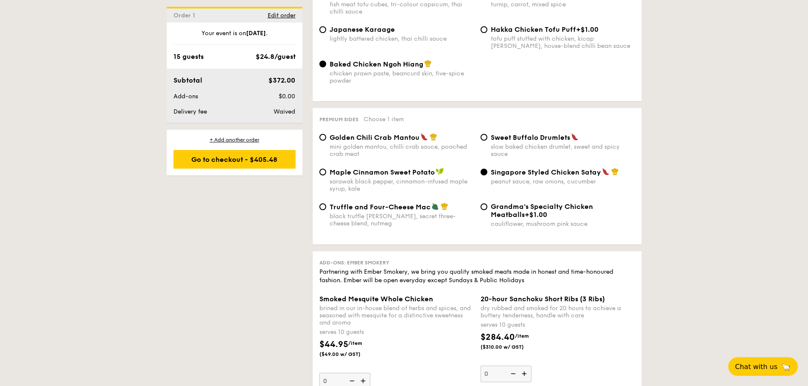
click at [347, 143] on div "mini golden mantou, chilli crab sauce, poached crab meat" at bounding box center [401, 150] width 144 height 14
click at [326, 136] on input "Golden Chili Crab Mantou mini golden mantou, chilli crab sauce, poached crab me…" at bounding box center [322, 137] width 7 height 7
radio input "true"
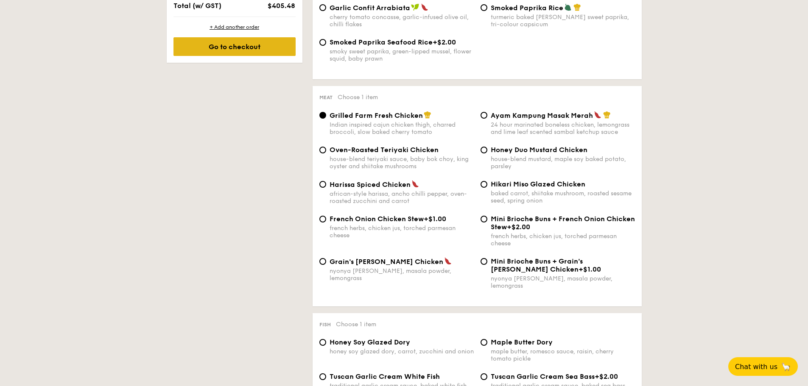
scroll to position [551, 0]
